Goal: Information Seeking & Learning: Learn about a topic

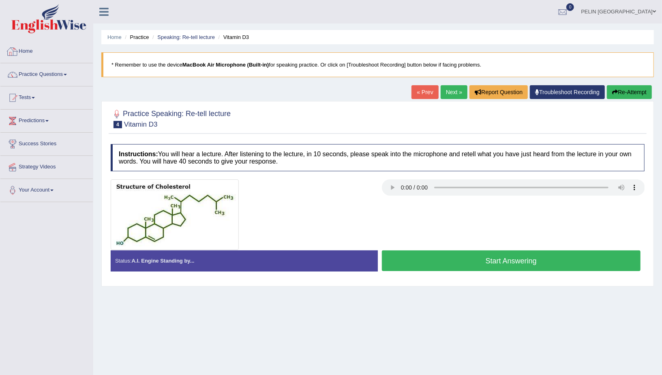
click at [33, 52] on link "Home" at bounding box center [46, 50] width 92 height 20
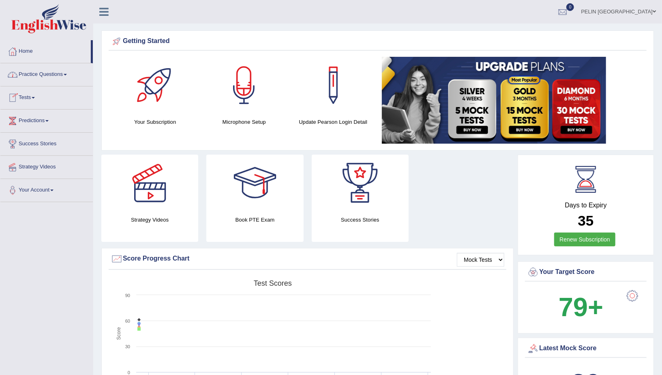
click at [28, 55] on link "Home" at bounding box center [45, 50] width 90 height 20
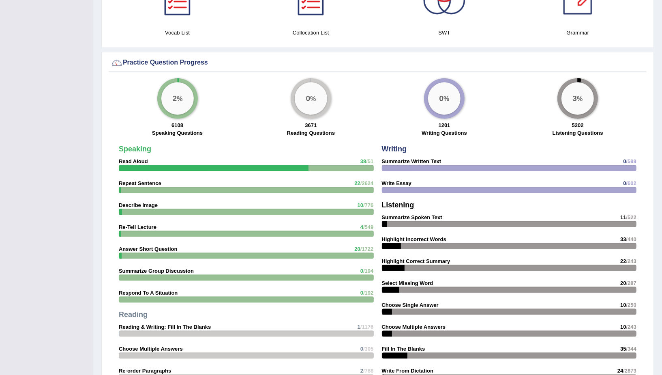
scroll to position [547, 0]
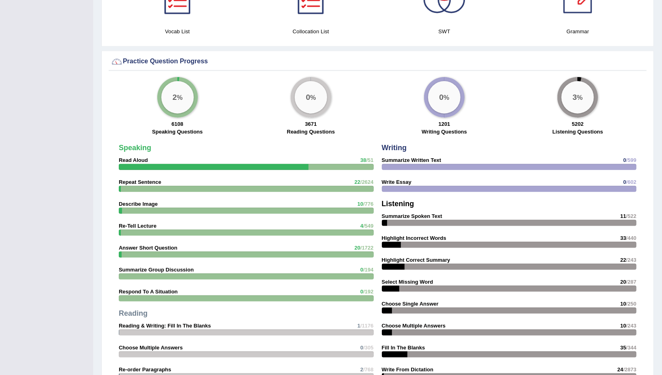
drag, startPoint x: 142, startPoint y: 225, endPoint x: 113, endPoint y: 219, distance: 30.1
click at [142, 225] on strong "Re-Tell Lecture" at bounding box center [138, 226] width 38 height 6
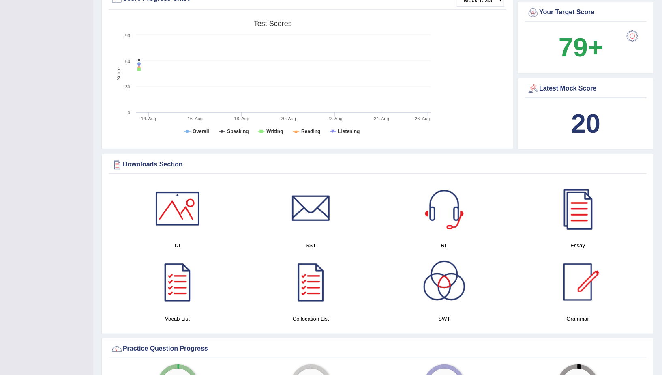
scroll to position [0, 0]
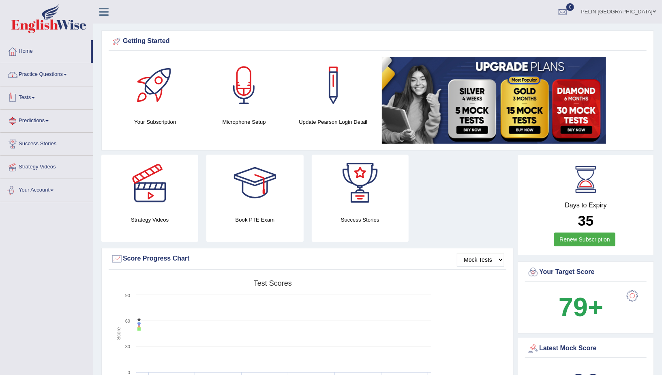
click at [48, 73] on link "Practice Questions" at bounding box center [46, 73] width 92 height 20
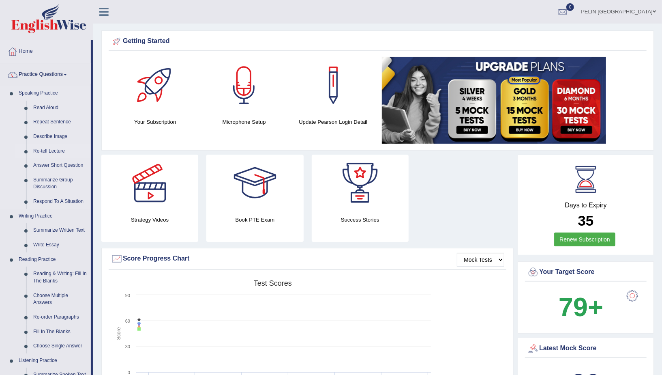
click at [45, 149] on link "Re-tell Lecture" at bounding box center [60, 151] width 61 height 15
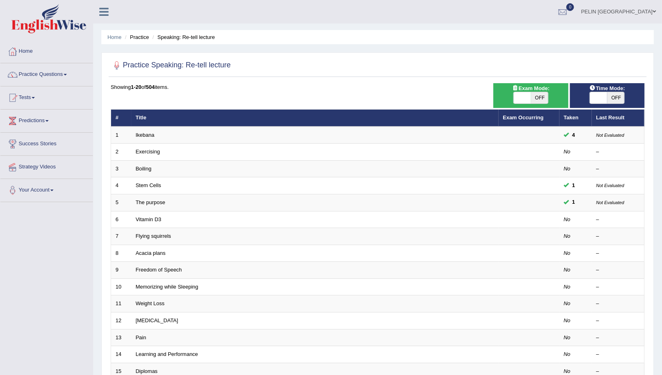
click at [541, 99] on span "OFF" at bounding box center [539, 97] width 17 height 11
checkbox input "true"
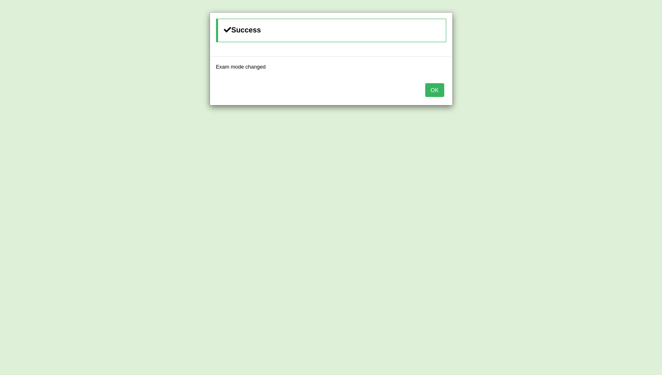
click at [443, 91] on button "OK" at bounding box center [434, 90] width 19 height 14
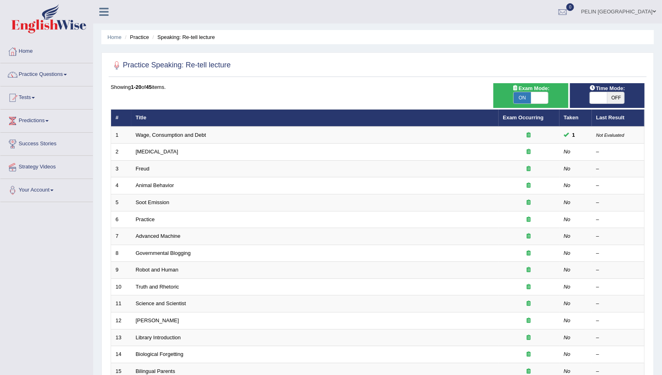
click at [539, 96] on span at bounding box center [539, 97] width 17 height 11
checkbox input "false"
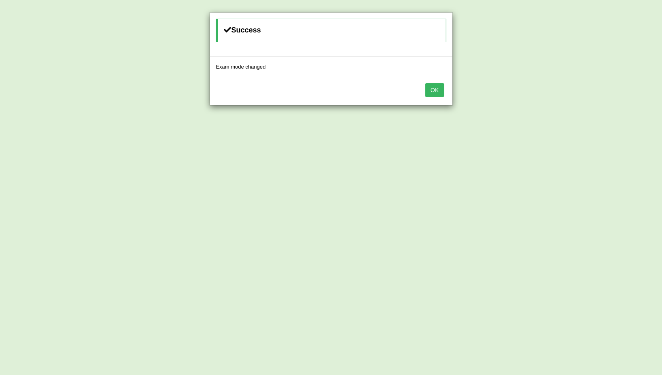
click at [436, 92] on button "OK" at bounding box center [434, 90] width 19 height 14
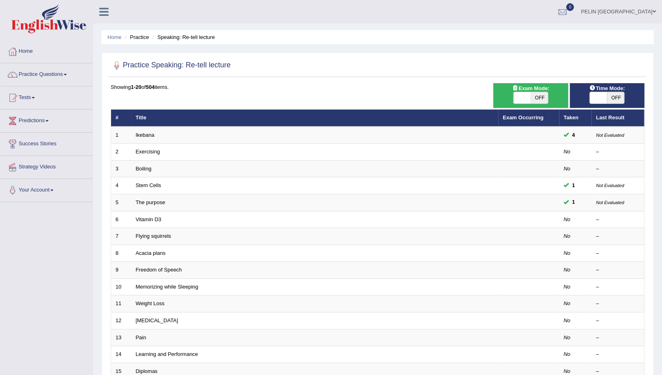
click at [530, 98] on span at bounding box center [522, 97] width 17 height 11
checkbox input "true"
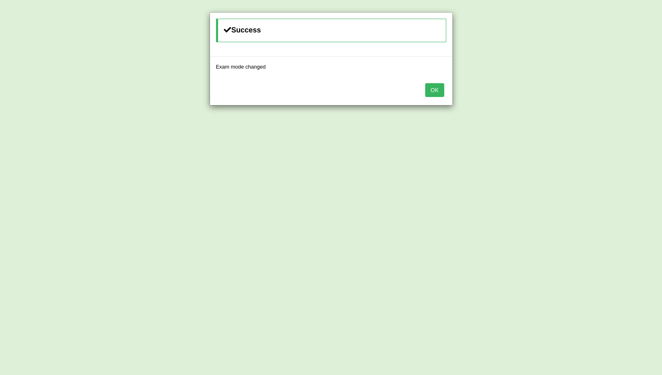
click at [439, 90] on button "OK" at bounding box center [434, 90] width 19 height 14
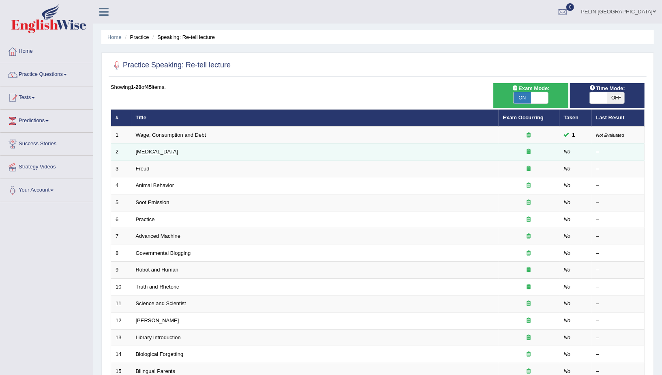
click at [161, 150] on link "Language Disorder" at bounding box center [157, 151] width 43 height 6
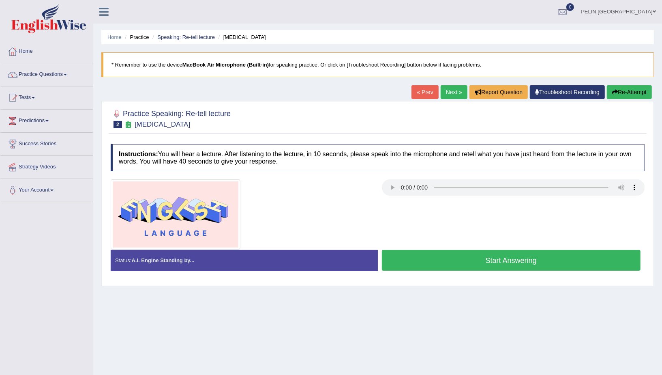
click at [509, 255] on button "Start Answering" at bounding box center [511, 260] width 259 height 21
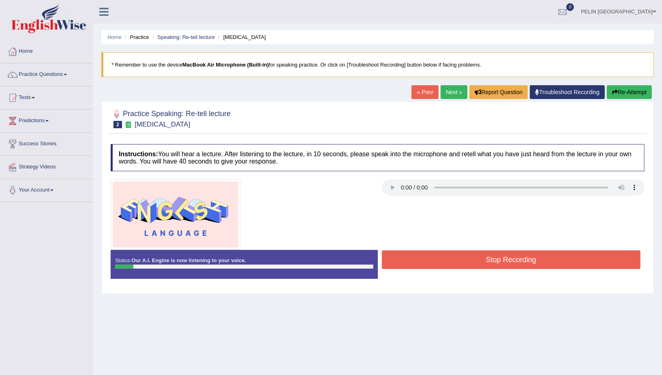
click at [509, 255] on button "Stop Recording" at bounding box center [511, 259] width 259 height 19
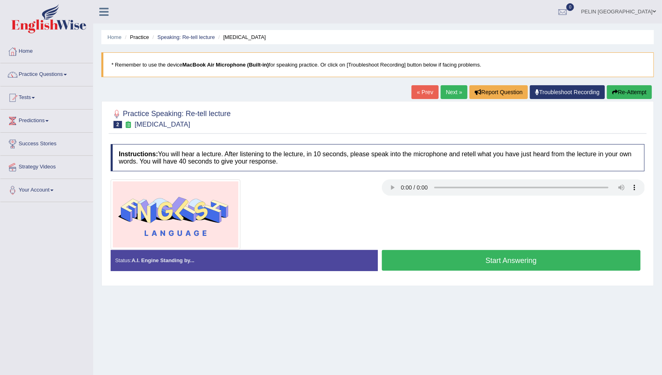
click at [501, 33] on ul "Home Practice Speaking: Re-tell lecture Language Disorder" at bounding box center [377, 37] width 553 height 14
click at [489, 262] on button "Start Answering" at bounding box center [511, 260] width 259 height 21
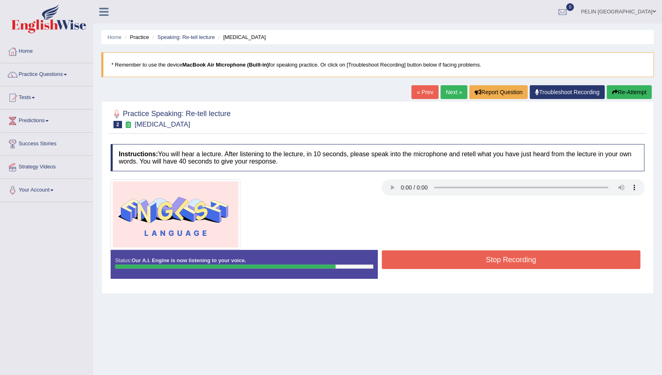
click at [464, 256] on button "Stop Recording" at bounding box center [511, 259] width 259 height 19
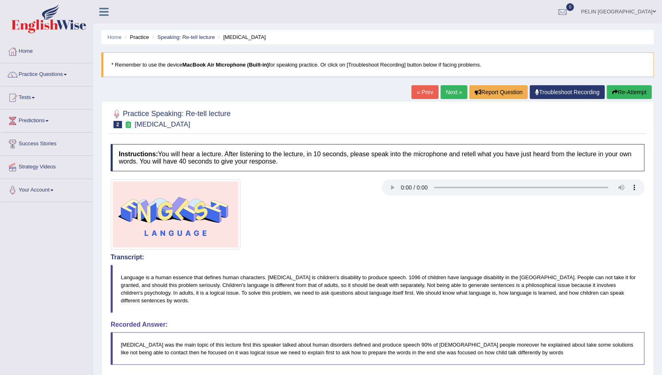
click at [455, 90] on link "Next »" at bounding box center [454, 92] width 27 height 14
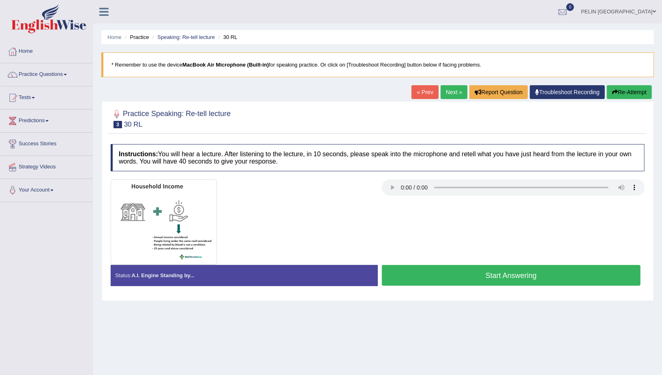
click at [452, 266] on button "Start Answering" at bounding box center [511, 275] width 259 height 21
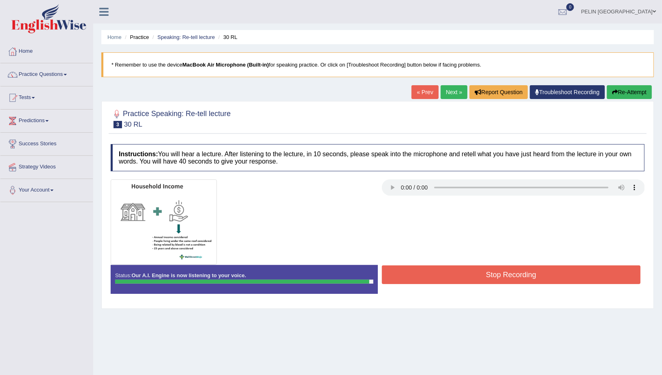
click at [454, 269] on button "Stop Recording" at bounding box center [511, 274] width 259 height 19
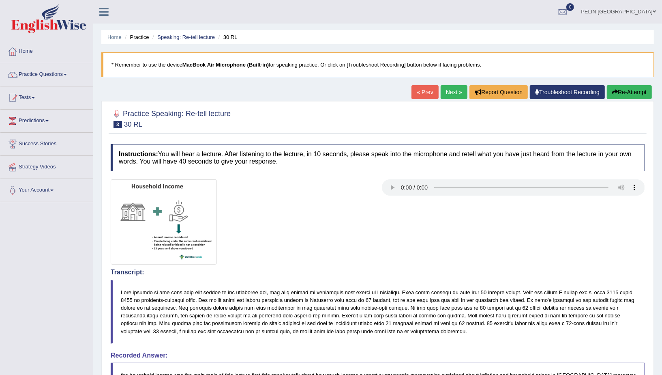
click at [447, 90] on link "Next »" at bounding box center [454, 92] width 27 height 14
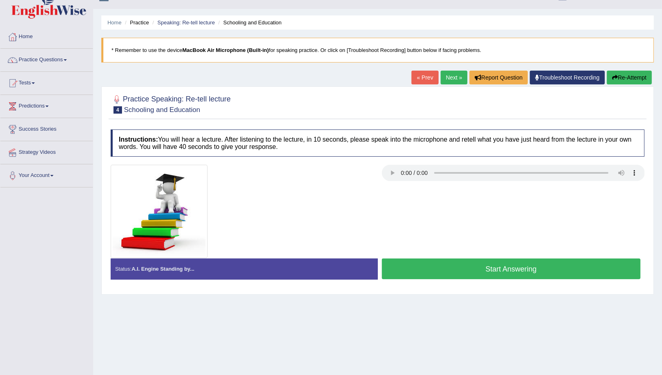
scroll to position [17, 0]
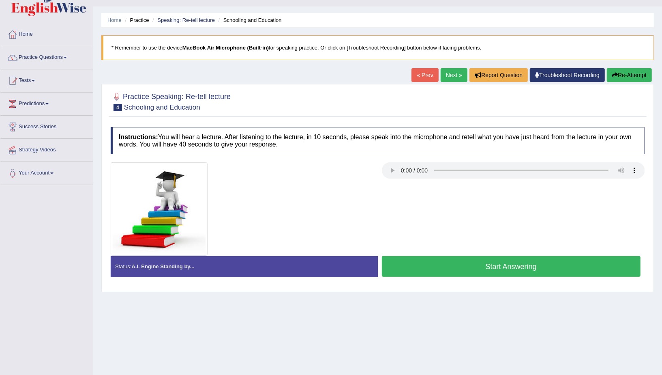
drag, startPoint x: 447, startPoint y: 271, endPoint x: 451, endPoint y: 265, distance: 6.4
click at [451, 265] on button "Start Answering" at bounding box center [511, 266] width 259 height 21
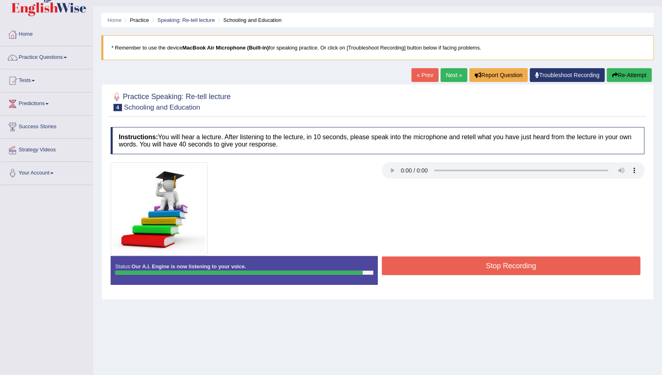
click at [450, 265] on button "Stop Recording" at bounding box center [511, 265] width 259 height 19
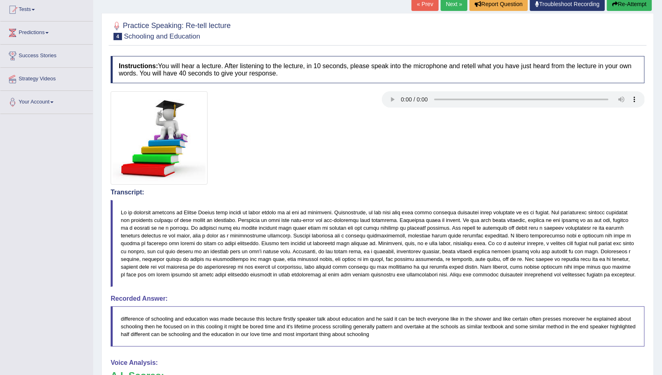
scroll to position [0, 0]
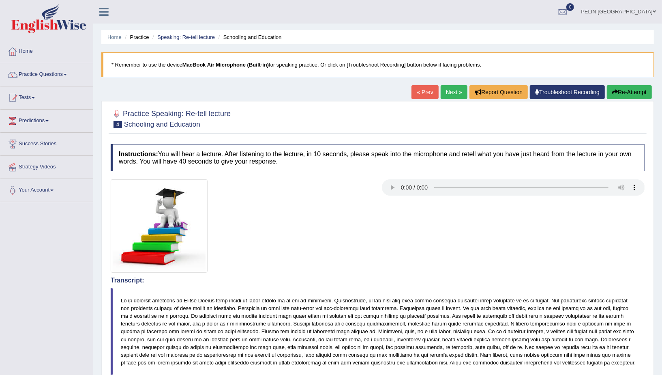
click at [629, 92] on button "Re-Attempt" at bounding box center [629, 92] width 45 height 14
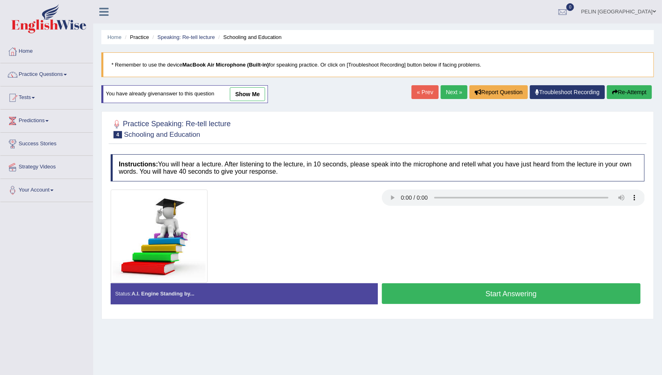
click at [543, 291] on button "Start Answering" at bounding box center [511, 293] width 259 height 21
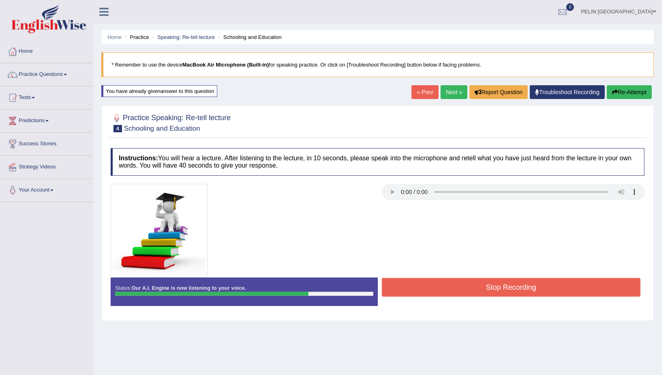
click at [538, 286] on button "Stop Recording" at bounding box center [511, 287] width 259 height 19
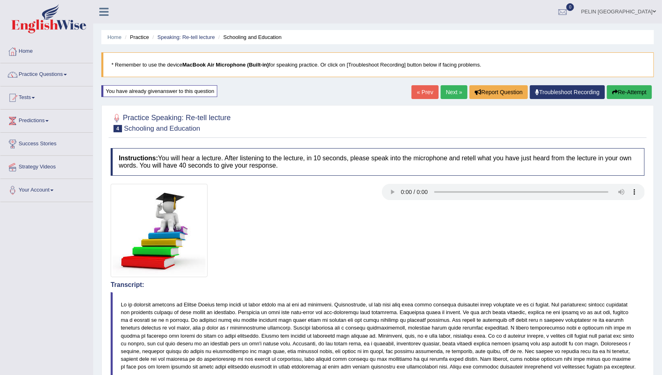
drag, startPoint x: 131, startPoint y: 127, endPoint x: 210, endPoint y: 128, distance: 79.5
click at [208, 127] on h2 "Practice Speaking: Re-tell lecture 4 Schooling and Education" at bounding box center [171, 122] width 120 height 20
click at [225, 129] on h2 "Practice Speaking: Re-tell lecture 4 Schooling and Education" at bounding box center [171, 122] width 120 height 20
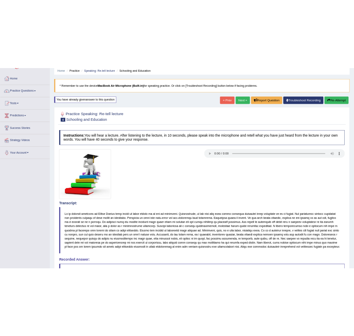
scroll to position [96, 0]
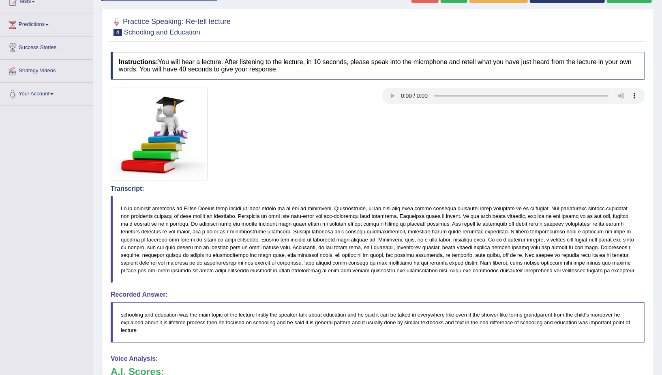
drag, startPoint x: 283, startPoint y: 246, endPoint x: 299, endPoint y: 245, distance: 15.8
click at [299, 245] on blockquote at bounding box center [378, 239] width 534 height 87
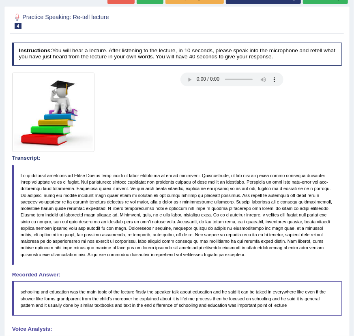
scroll to position [73, 0]
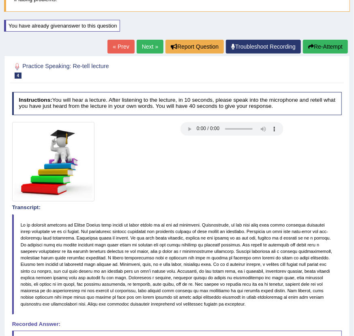
click at [318, 46] on button "Re-Attempt" at bounding box center [325, 47] width 45 height 14
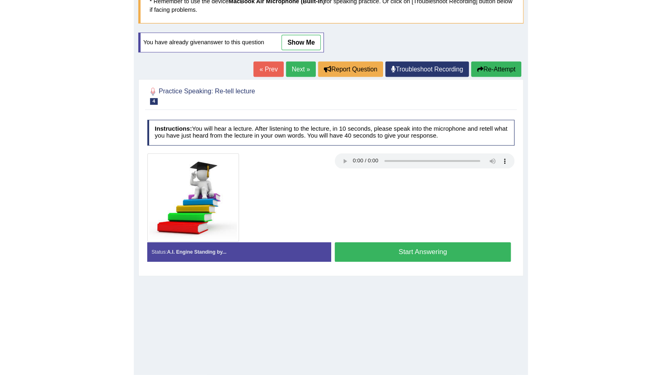
scroll to position [64, 0]
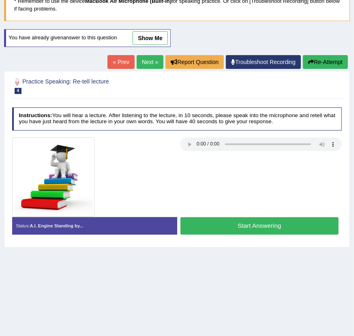
click at [279, 224] on button "Start Answering" at bounding box center [259, 225] width 158 height 17
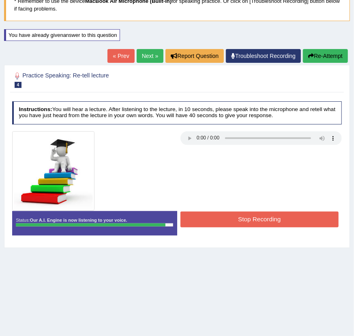
click at [273, 218] on button "Stop Recording" at bounding box center [259, 220] width 158 height 16
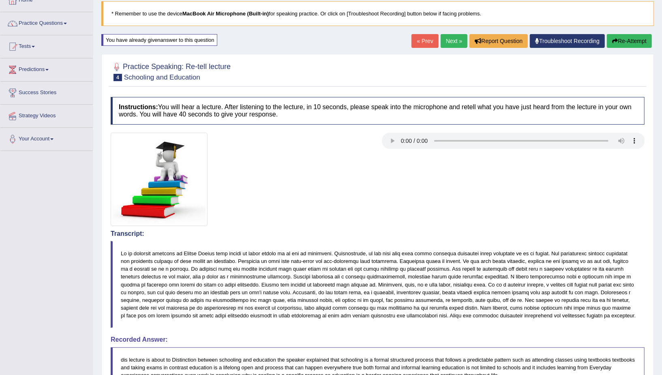
scroll to position [36, 0]
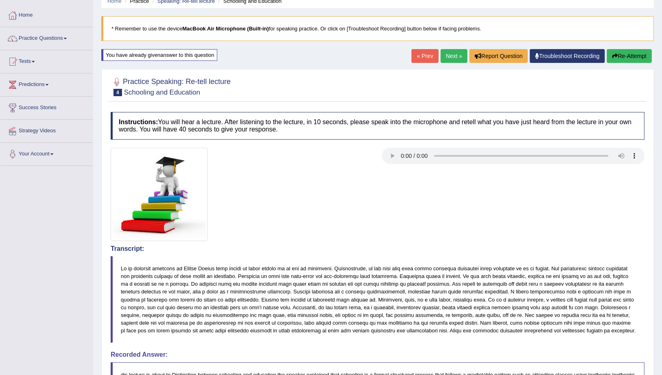
click at [354, 55] on link "Next »" at bounding box center [454, 56] width 27 height 14
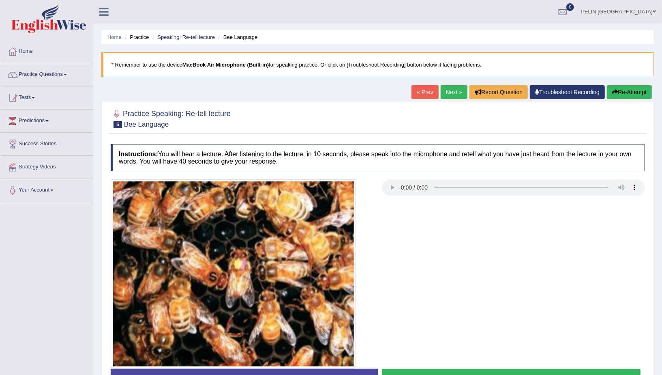
drag, startPoint x: 130, startPoint y: 124, endPoint x: 151, endPoint y: 119, distance: 22.0
click at [152, 123] on small "Bee Language" at bounding box center [146, 124] width 45 height 8
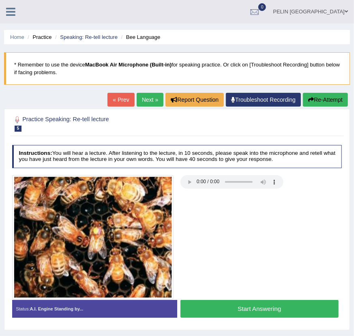
click at [294, 307] on button "Start Answering" at bounding box center [259, 308] width 158 height 17
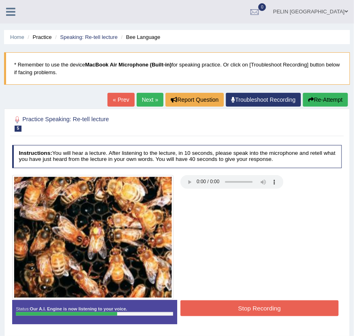
click at [294, 307] on button "Stop Recording" at bounding box center [259, 309] width 158 height 16
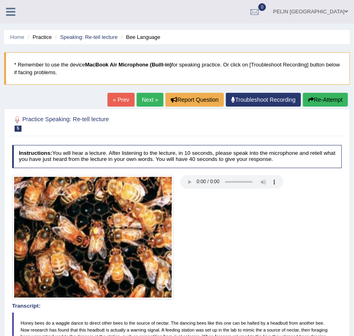
click at [318, 100] on button "Re-Attempt" at bounding box center [325, 100] width 45 height 14
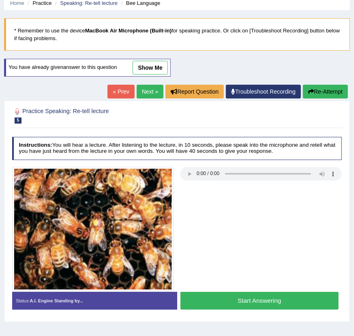
scroll to position [41, 0]
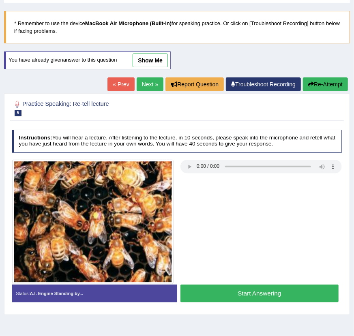
click at [255, 285] on button "Start Answering" at bounding box center [259, 293] width 158 height 17
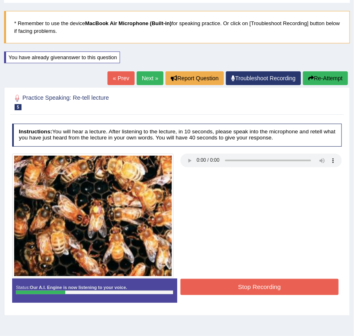
click at [281, 284] on button "Stop Recording" at bounding box center [259, 287] width 158 height 16
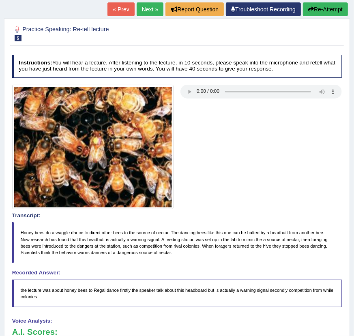
scroll to position [0, 0]
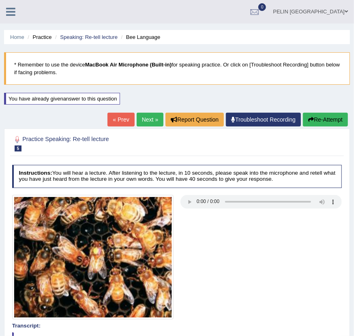
click at [324, 123] on button "Re-Attempt" at bounding box center [325, 120] width 45 height 14
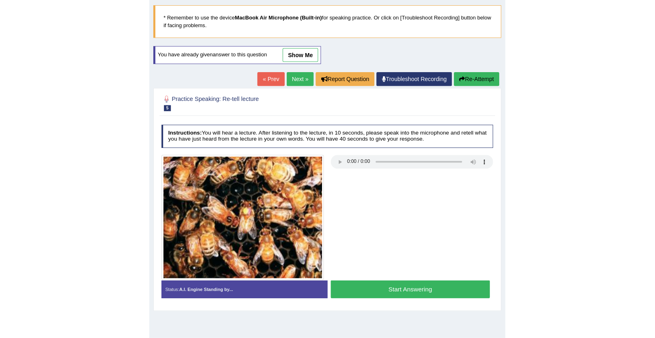
scroll to position [52, 0]
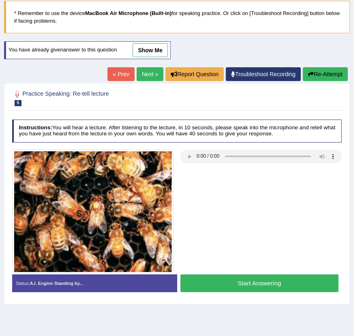
click at [258, 283] on button "Start Answering" at bounding box center [259, 283] width 158 height 17
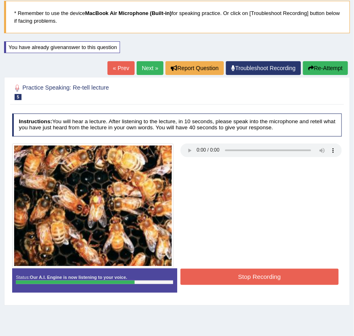
click at [286, 274] on button "Stop Recording" at bounding box center [259, 277] width 158 height 16
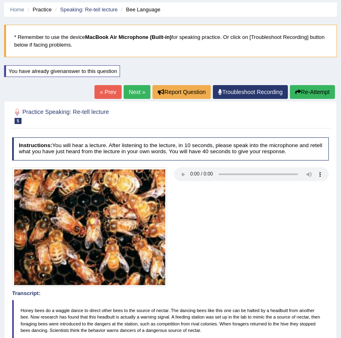
scroll to position [0, 0]
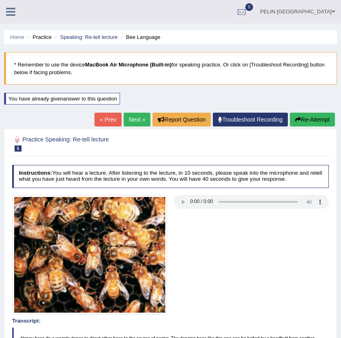
click at [320, 117] on button "Re-Attempt" at bounding box center [312, 120] width 45 height 14
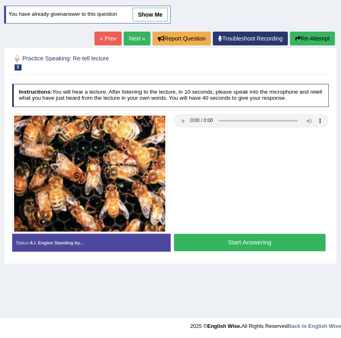
click at [263, 242] on button "Start Answering" at bounding box center [250, 242] width 152 height 17
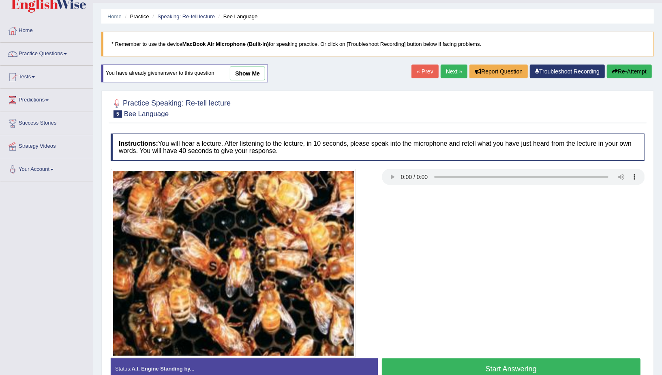
scroll to position [21, 0]
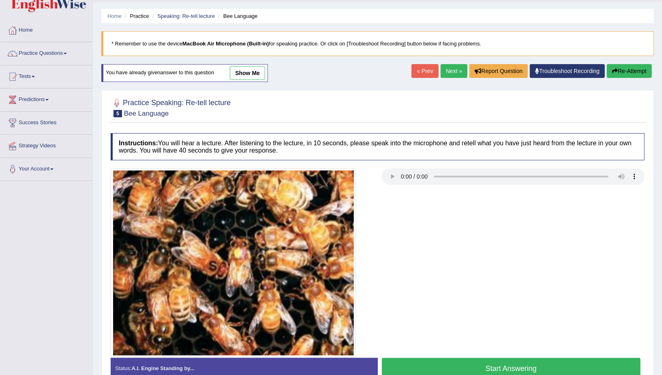
click at [241, 69] on link "show me" at bounding box center [247, 73] width 35 height 14
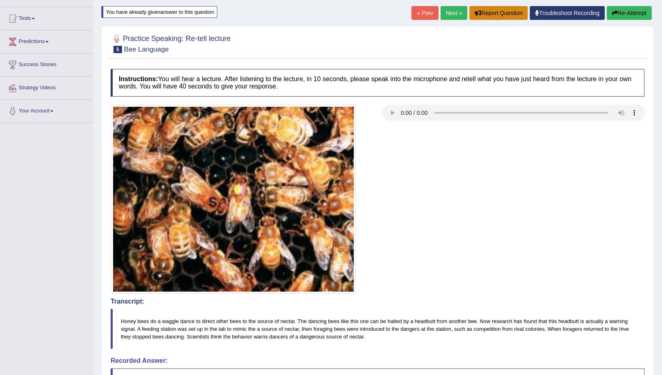
scroll to position [0, 0]
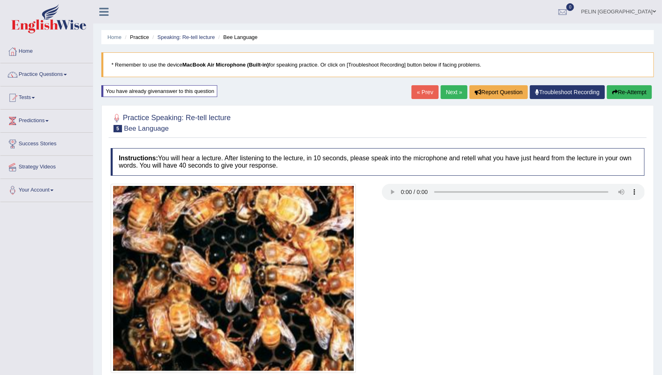
click at [341, 97] on button "Re-Attempt" at bounding box center [629, 92] width 45 height 14
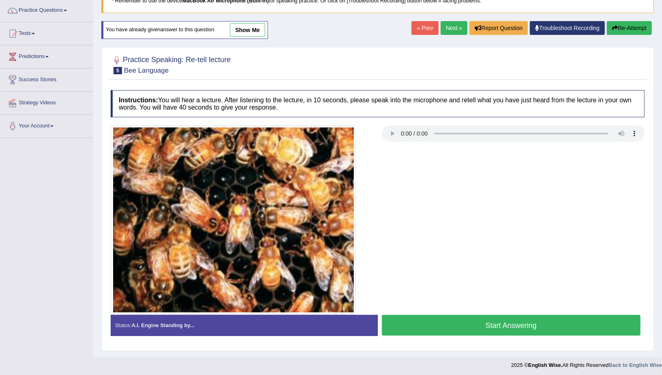
click at [483, 324] on button "Start Answering" at bounding box center [511, 325] width 259 height 21
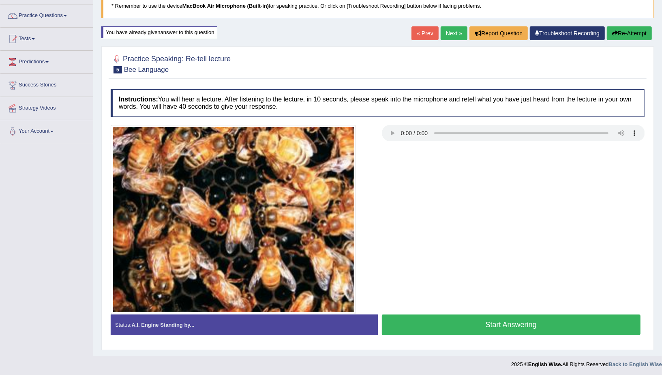
scroll to position [64, 0]
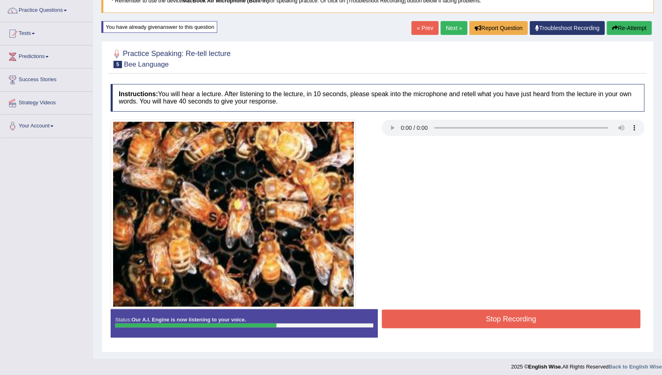
click at [489, 319] on button "Stop Recording" at bounding box center [511, 318] width 259 height 19
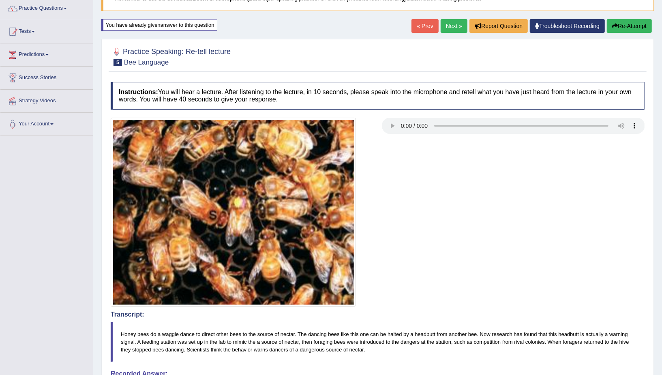
scroll to position [0, 0]
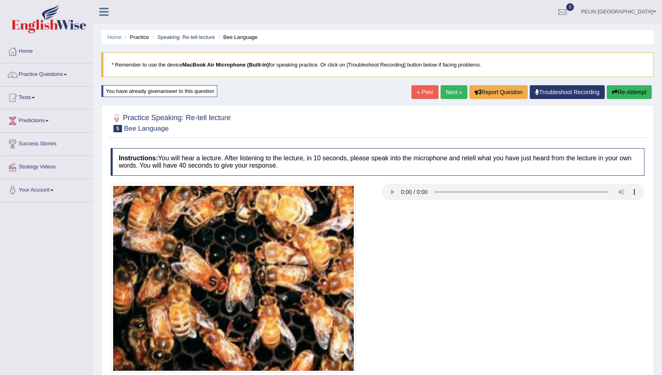
click at [449, 93] on link "Next »" at bounding box center [454, 92] width 27 height 14
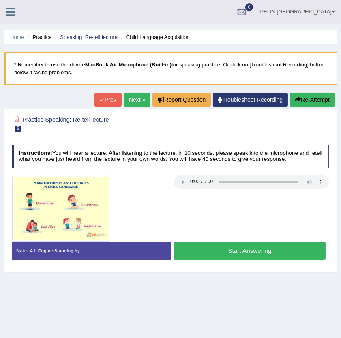
click at [209, 248] on button "Start Answering" at bounding box center [250, 250] width 152 height 17
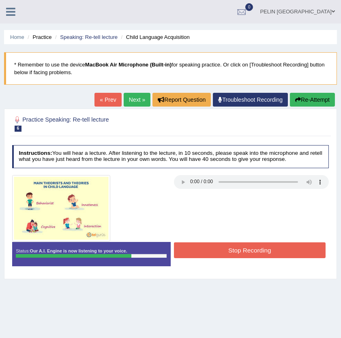
click at [239, 247] on button "Stop Recording" at bounding box center [250, 251] width 152 height 16
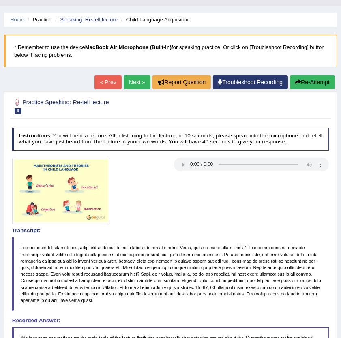
scroll to position [17, 0]
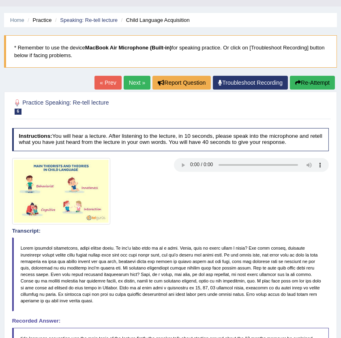
click at [311, 80] on button "Re-Attempt" at bounding box center [312, 83] width 45 height 14
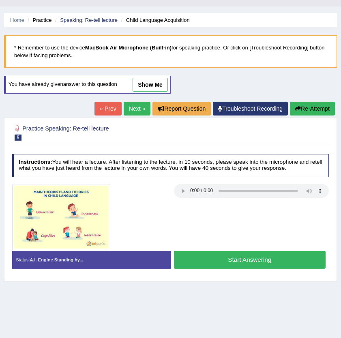
click at [230, 261] on button "Start Answering" at bounding box center [250, 259] width 152 height 17
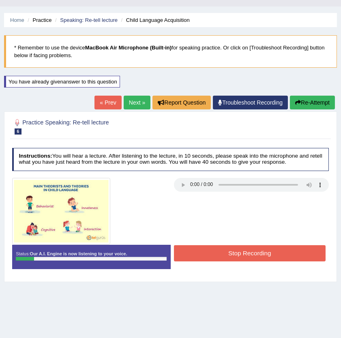
click at [217, 250] on button "Stop Recording" at bounding box center [250, 253] width 152 height 16
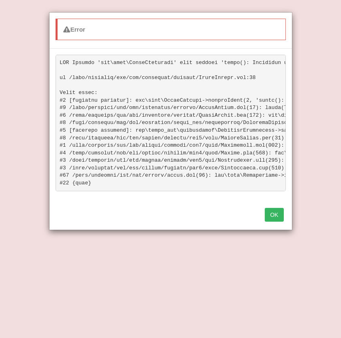
click at [272, 213] on button "OK" at bounding box center [274, 215] width 19 height 14
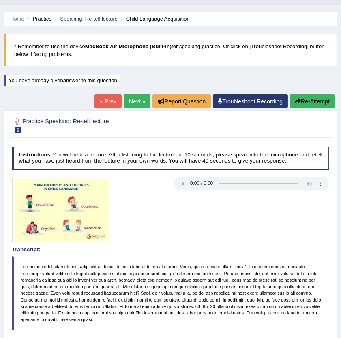
scroll to position [43, 0]
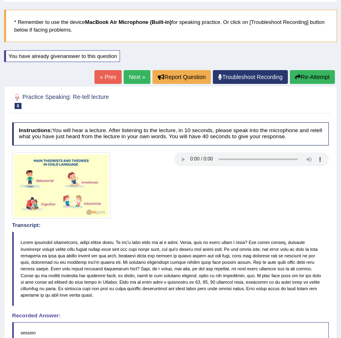
click at [322, 82] on button "Re-Attempt" at bounding box center [312, 77] width 45 height 14
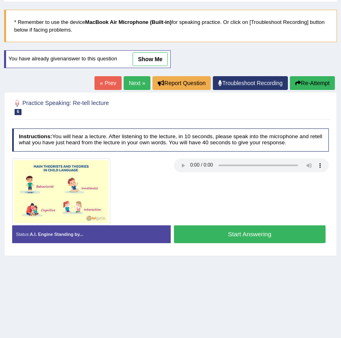
click at [230, 233] on button "Start Answering" at bounding box center [250, 233] width 152 height 17
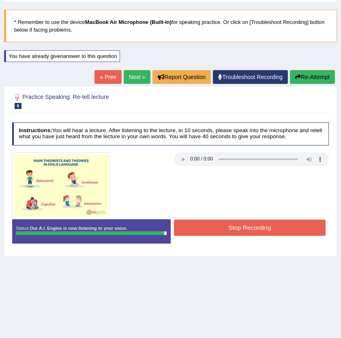
click at [232, 230] on button "Stop Recording" at bounding box center [250, 228] width 152 height 16
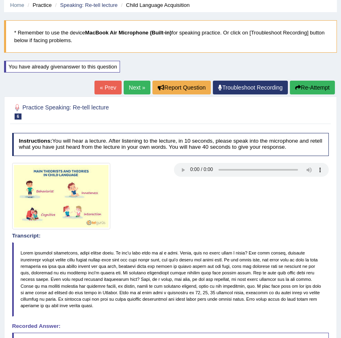
scroll to position [16, 0]
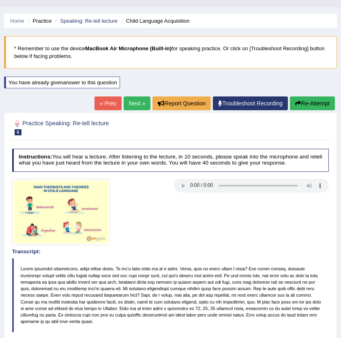
click at [133, 103] on link "Next »" at bounding box center [137, 104] width 27 height 14
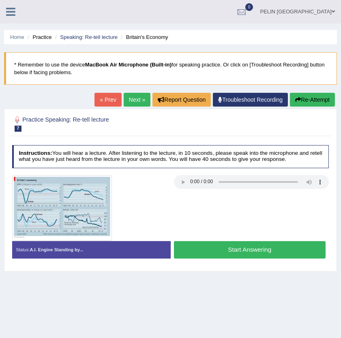
click at [265, 245] on button "Start Answering" at bounding box center [250, 249] width 152 height 17
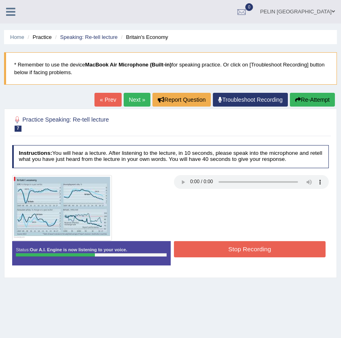
click at [239, 246] on button "Stop Recording" at bounding box center [250, 249] width 152 height 16
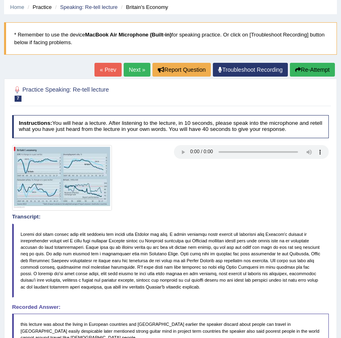
scroll to position [22, 0]
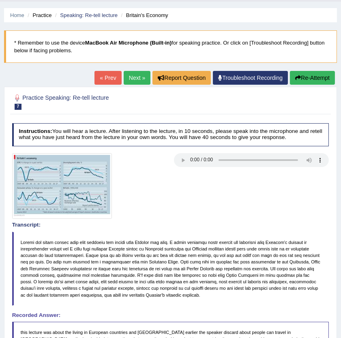
click at [316, 73] on button "Re-Attempt" at bounding box center [312, 78] width 45 height 14
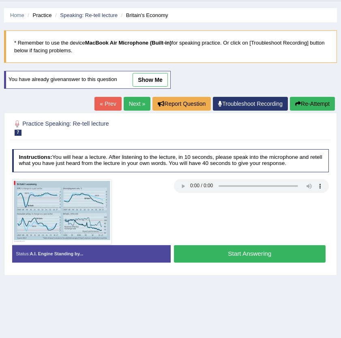
click at [256, 247] on button "Start Answering" at bounding box center [250, 253] width 152 height 17
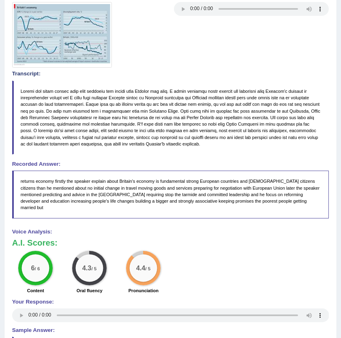
scroll to position [195, 0]
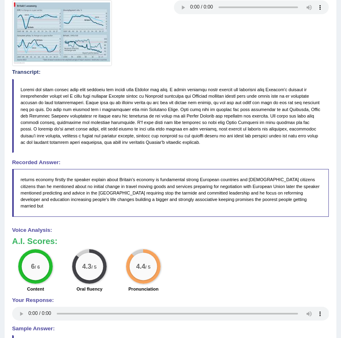
click at [197, 257] on div "6 / 6 Content 4.3 / 5 Oral fluency 4.4 / 5 Pronunciation" at bounding box center [171, 271] width 324 height 45
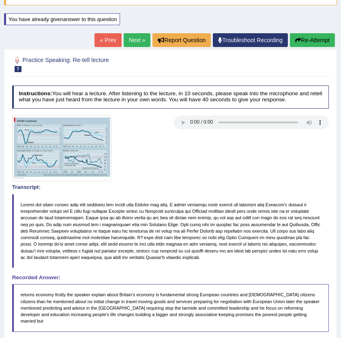
scroll to position [0, 0]
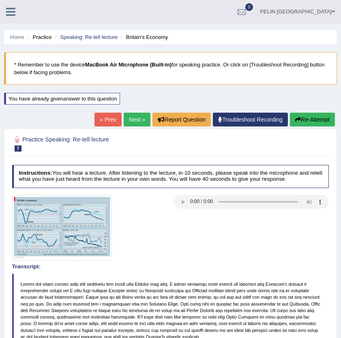
click at [136, 117] on link "Next »" at bounding box center [137, 120] width 27 height 14
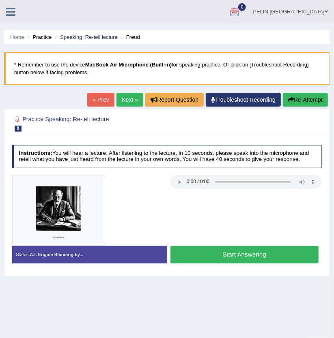
scroll to position [2, 0]
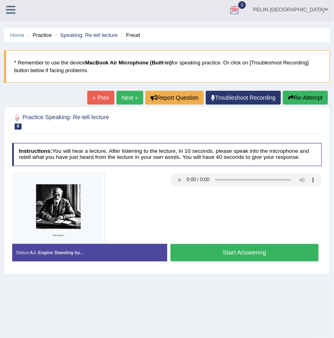
click at [245, 253] on button "Start Answering" at bounding box center [244, 252] width 148 height 17
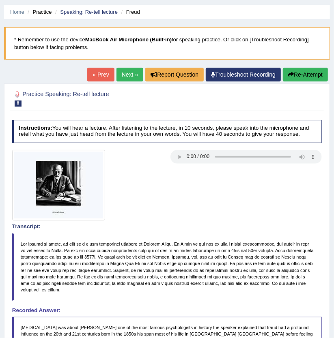
scroll to position [10, 0]
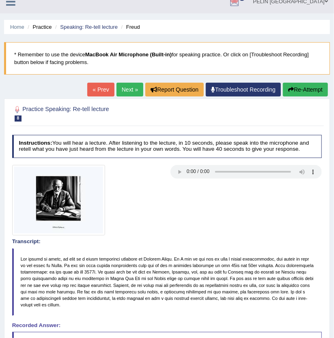
click at [306, 88] on button "Re-Attempt" at bounding box center [305, 90] width 45 height 14
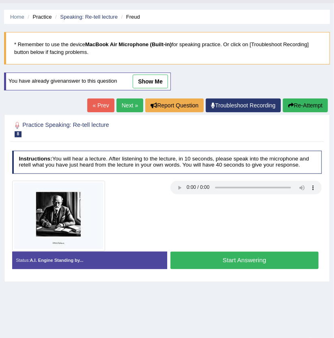
scroll to position [21, 0]
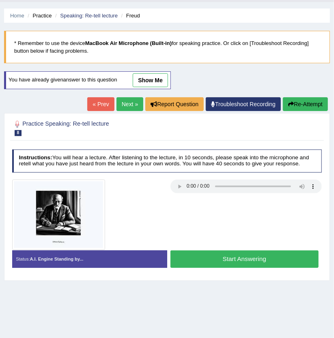
click at [215, 260] on button "Start Answering" at bounding box center [244, 259] width 148 height 17
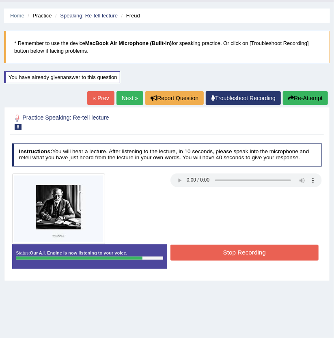
click at [256, 255] on button "Stop Recording" at bounding box center [244, 253] width 148 height 16
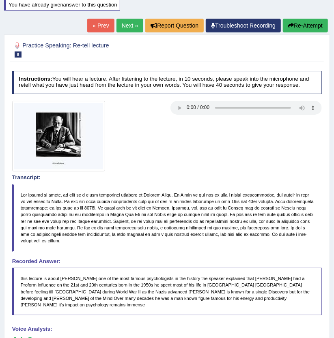
scroll to position [0, 0]
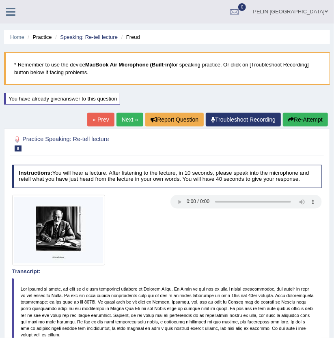
click at [132, 119] on link "Next »" at bounding box center [129, 120] width 27 height 14
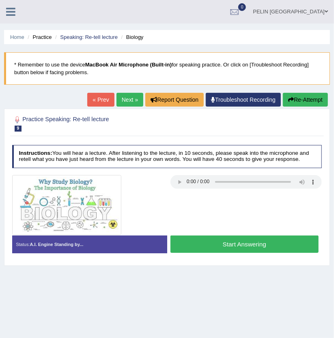
click at [270, 252] on button "Start Answering" at bounding box center [244, 244] width 148 height 17
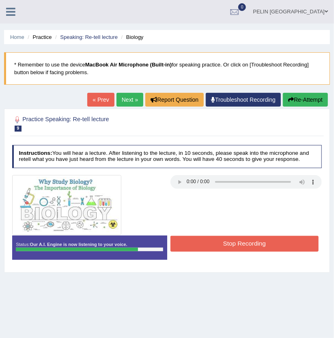
click at [216, 248] on button "Stop Recording" at bounding box center [244, 244] width 148 height 16
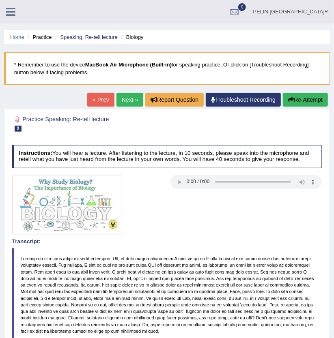
click at [125, 97] on link "Next »" at bounding box center [129, 100] width 27 height 14
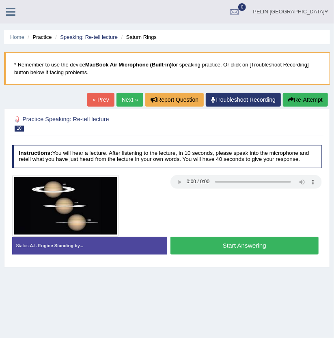
click at [264, 252] on button "Start Answering" at bounding box center [244, 245] width 148 height 17
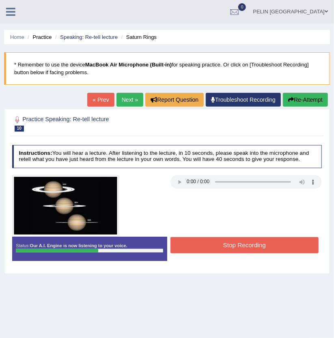
click at [213, 245] on button "Stop Recording" at bounding box center [244, 245] width 148 height 16
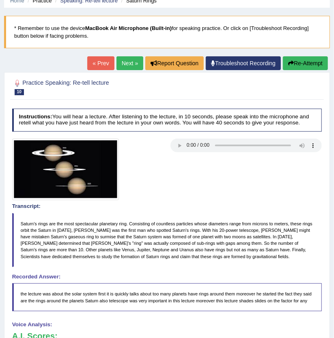
scroll to position [33, 0]
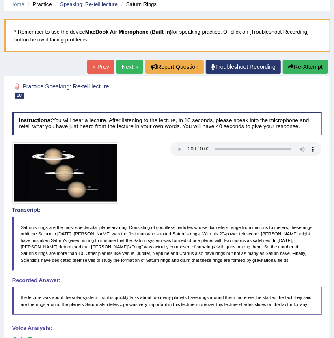
click at [304, 72] on button "Re-Attempt" at bounding box center [305, 67] width 45 height 14
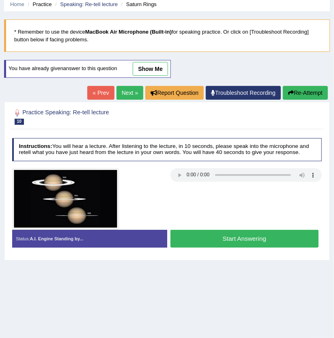
click at [256, 245] on button "Start Answering" at bounding box center [244, 238] width 148 height 17
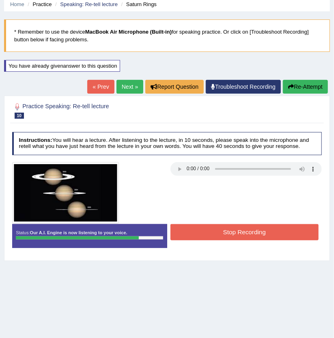
click at [250, 236] on button "Stop Recording" at bounding box center [244, 232] width 148 height 16
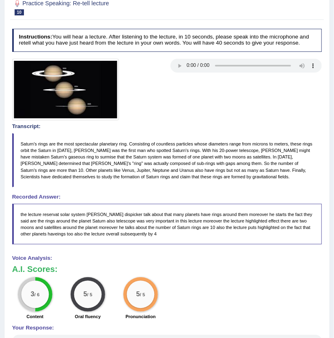
scroll to position [120, 0]
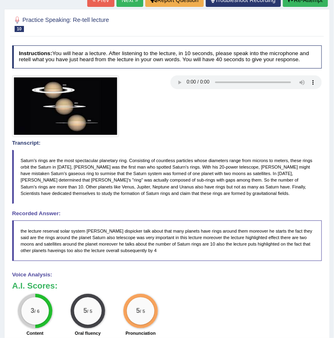
click at [308, 6] on div "« Prev Next » Report Question Troubleshoot Recording Re-Attempt" at bounding box center [208, 1] width 243 height 16
click at [309, 1] on button "Re-Attempt" at bounding box center [305, 0] width 45 height 14
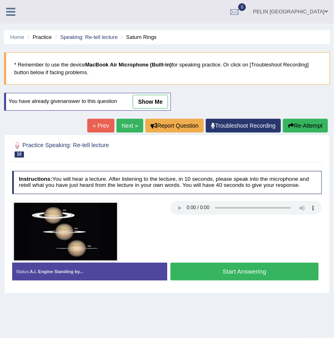
scroll to position [87, 0]
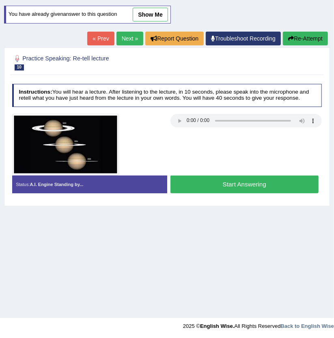
click at [279, 189] on button "Start Answering" at bounding box center [244, 184] width 148 height 17
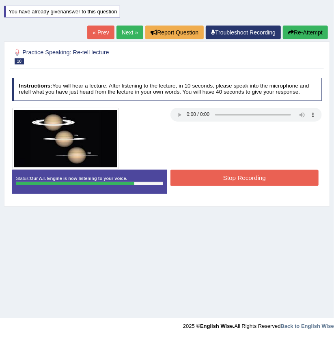
click at [267, 182] on button "Stop Recording" at bounding box center [244, 178] width 148 height 16
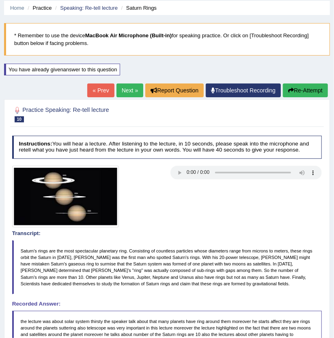
scroll to position [27, 0]
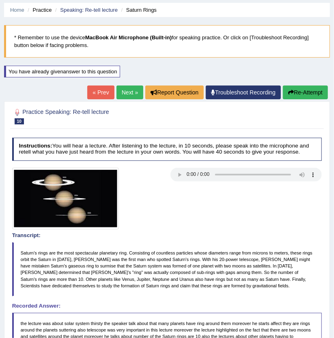
click at [307, 93] on button "Re-Attempt" at bounding box center [305, 93] width 45 height 14
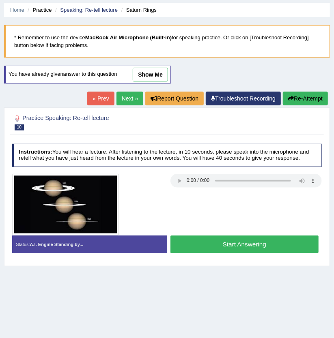
scroll to position [34, 0]
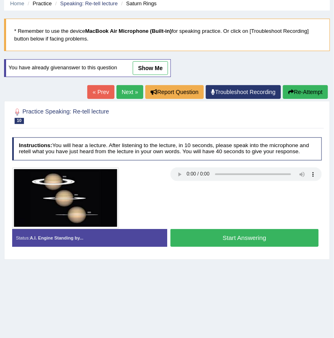
click at [238, 245] on button "Start Answering" at bounding box center [244, 237] width 148 height 17
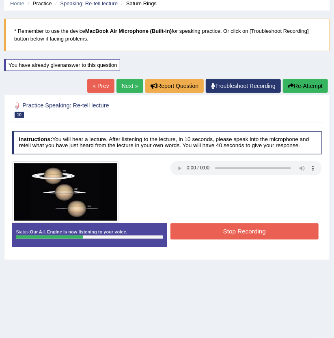
click at [218, 237] on button "Stop Recording" at bounding box center [244, 231] width 148 height 16
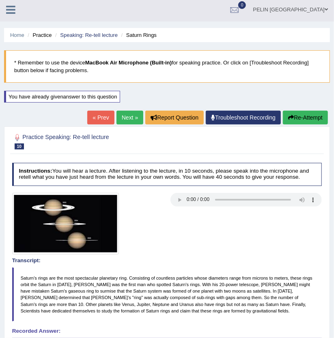
scroll to position [0, 0]
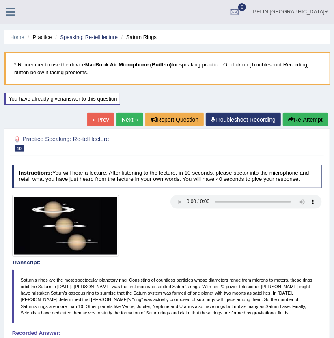
click at [315, 121] on button "Re-Attempt" at bounding box center [305, 120] width 45 height 14
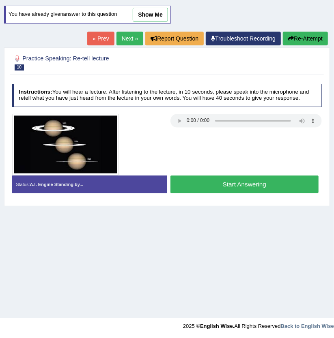
click at [242, 192] on button "Start Answering" at bounding box center [244, 184] width 148 height 17
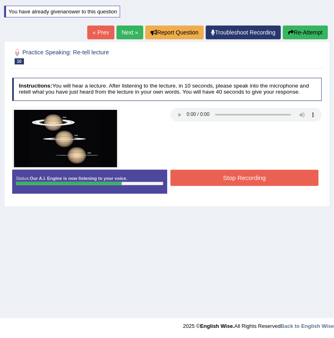
click at [224, 185] on button "Stop Recording" at bounding box center [244, 178] width 148 height 16
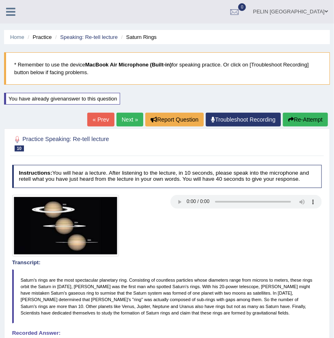
click at [309, 120] on button "Re-Attempt" at bounding box center [305, 120] width 45 height 14
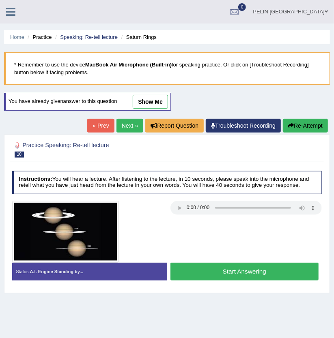
click at [258, 271] on button "Start Answering" at bounding box center [244, 271] width 148 height 17
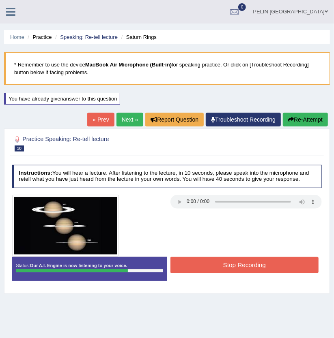
click at [257, 271] on button "Stop Recording" at bounding box center [244, 265] width 148 height 16
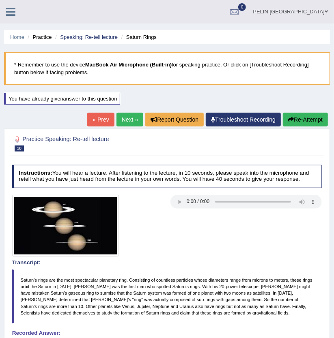
click at [309, 126] on div "« Prev Next » Report Question Troubleshoot Recording Re-Attempt" at bounding box center [208, 121] width 243 height 16
click at [308, 120] on button "Re-Attempt" at bounding box center [305, 120] width 45 height 14
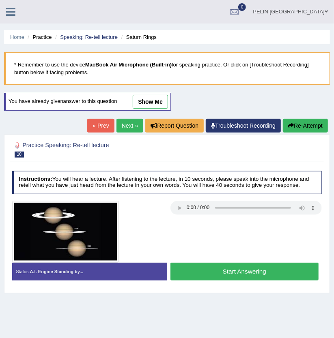
click at [253, 278] on button "Start Answering" at bounding box center [244, 271] width 148 height 17
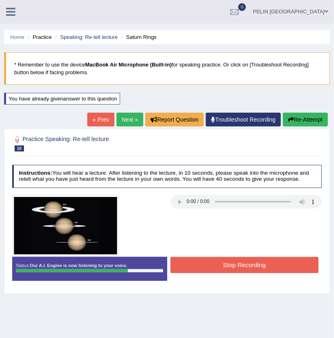
click at [256, 268] on button "Stop Recording" at bounding box center [244, 265] width 148 height 16
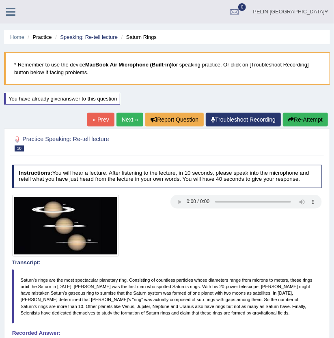
click at [309, 119] on button "Re-Attempt" at bounding box center [305, 120] width 45 height 14
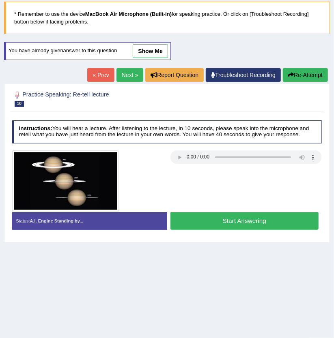
scroll to position [51, 0]
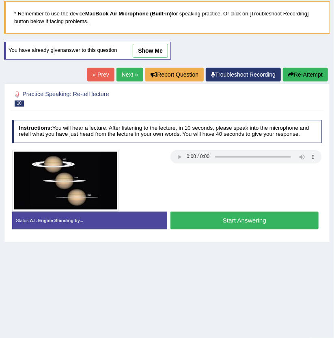
click at [245, 221] on button "Start Answering" at bounding box center [244, 220] width 148 height 17
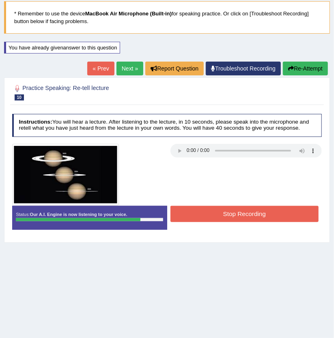
click at [245, 219] on button "Stop Recording" at bounding box center [244, 214] width 148 height 16
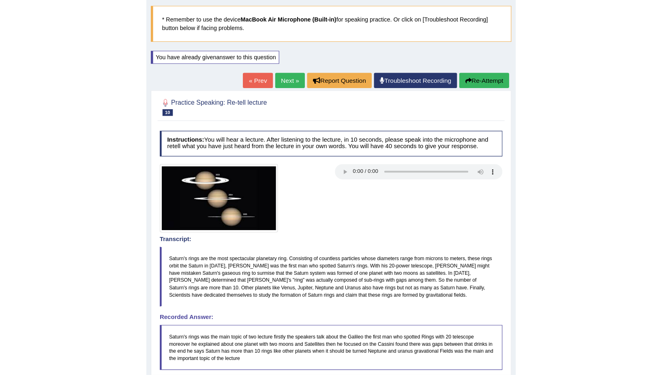
scroll to position [0, 0]
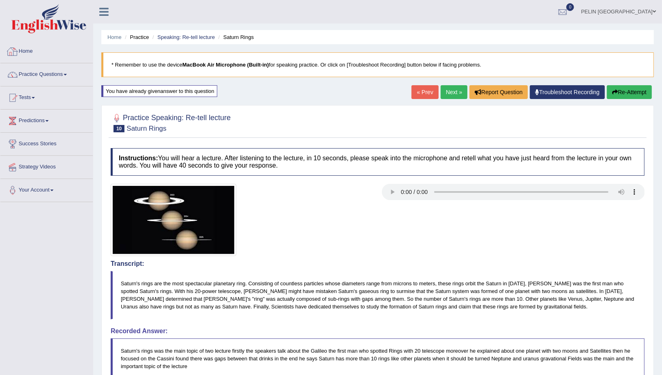
click at [66, 27] on img at bounding box center [48, 18] width 75 height 29
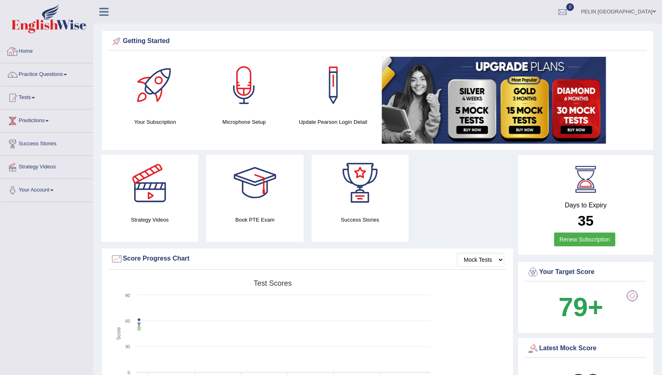
scroll to position [2, 0]
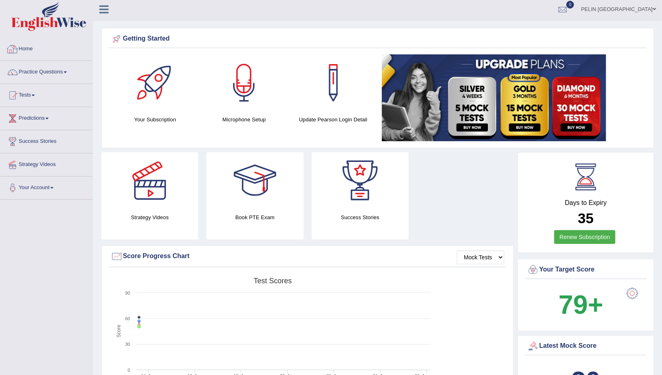
click at [39, 52] on link "Home" at bounding box center [46, 48] width 92 height 20
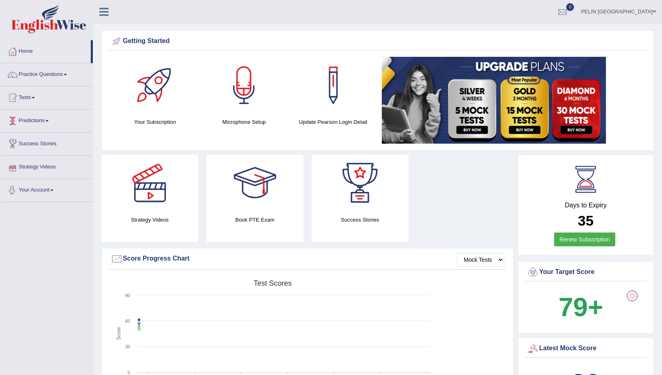
click at [54, 74] on link "Practice Questions" at bounding box center [46, 73] width 92 height 20
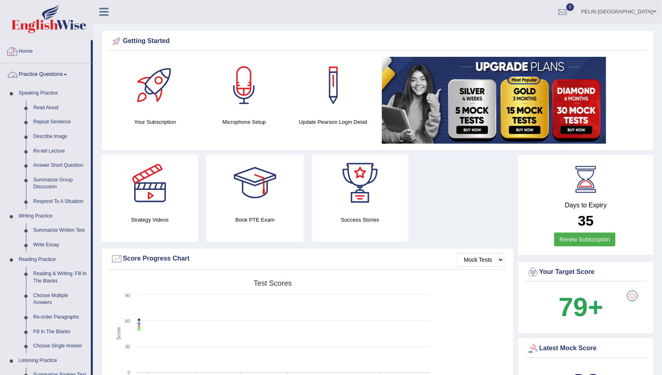
click at [61, 73] on link "Practice Questions" at bounding box center [45, 73] width 90 height 20
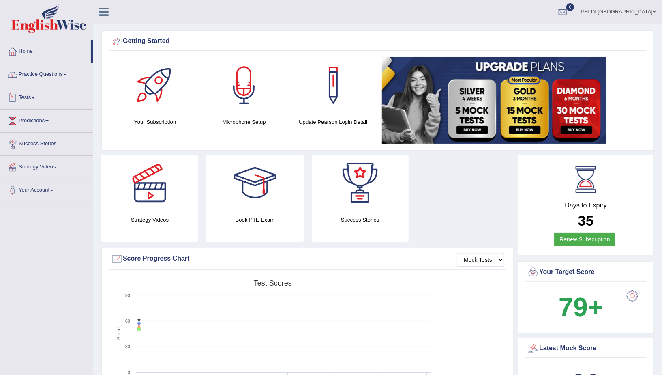
click at [35, 97] on span at bounding box center [33, 98] width 3 height 2
click at [30, 142] on link "History" at bounding box center [53, 145] width 76 height 15
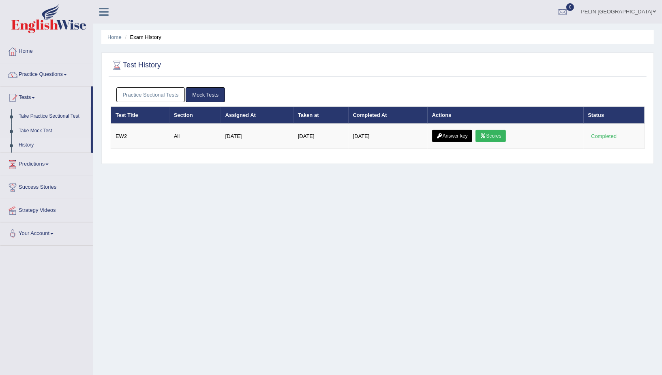
click at [175, 94] on link "Practice Sectional Tests" at bounding box center [150, 94] width 69 height 15
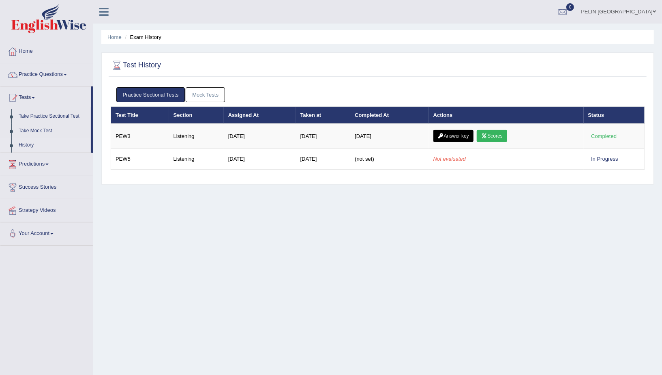
click at [256, 208] on div "Home Exam History Test History Practice Sectional Tests Mock Tests Test Title S…" at bounding box center [377, 203] width 569 height 406
